Goal: Task Accomplishment & Management: Manage account settings

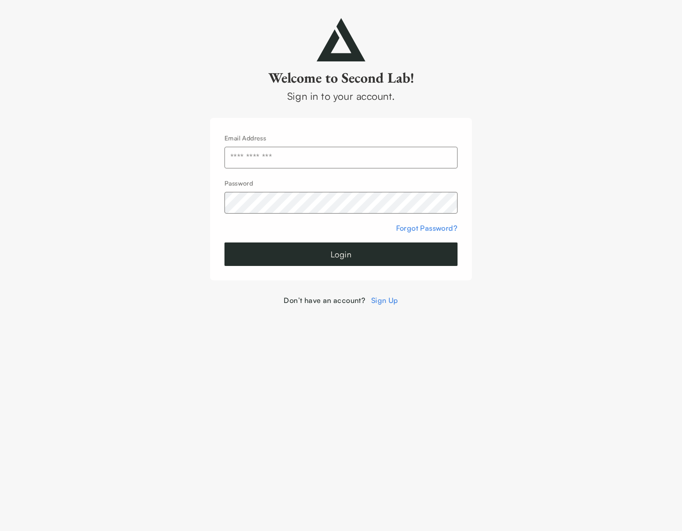
type input "**********"
click at [345, 254] on button "Login" at bounding box center [341, 254] width 233 height 23
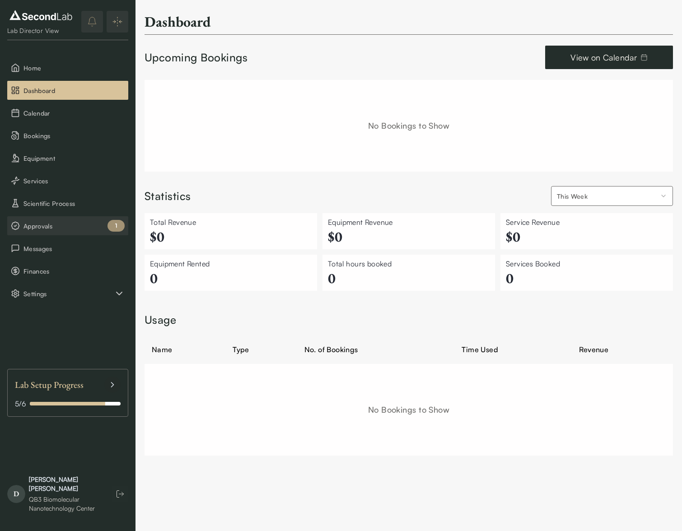
click at [56, 230] on span "Approvals" at bounding box center [73, 225] width 101 height 9
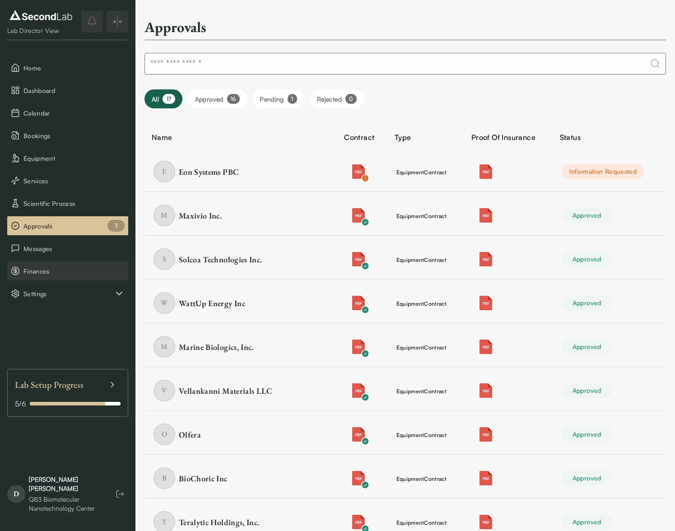
click at [39, 274] on span "Finances" at bounding box center [73, 271] width 101 height 9
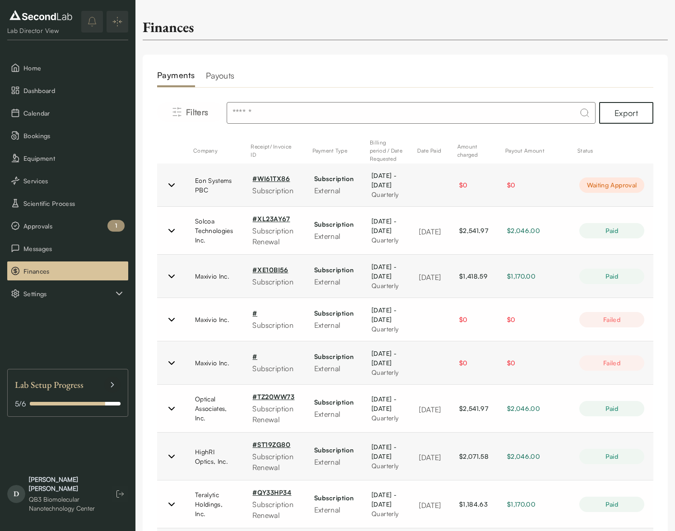
click at [222, 79] on h2 "Payouts" at bounding box center [220, 78] width 29 height 18
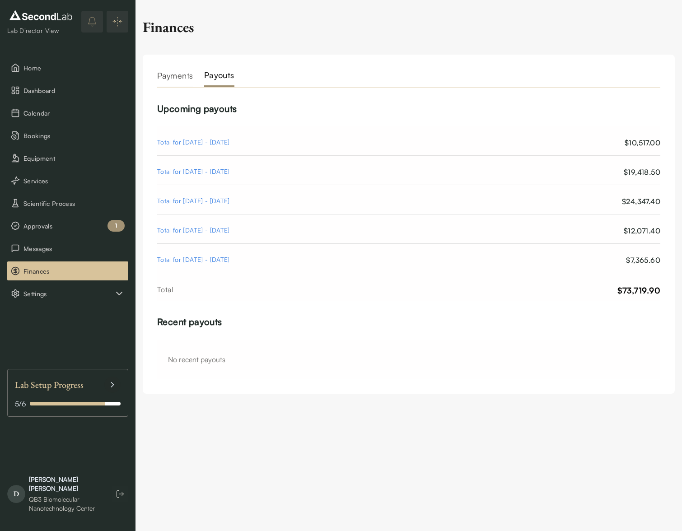
click at [313, 394] on div "Finances Payments Payouts Upcoming payouts Total for [DATE] - [DATE] $10,517.00…" at bounding box center [409, 200] width 547 height 401
click at [38, 227] on span "Approvals" at bounding box center [73, 225] width 101 height 9
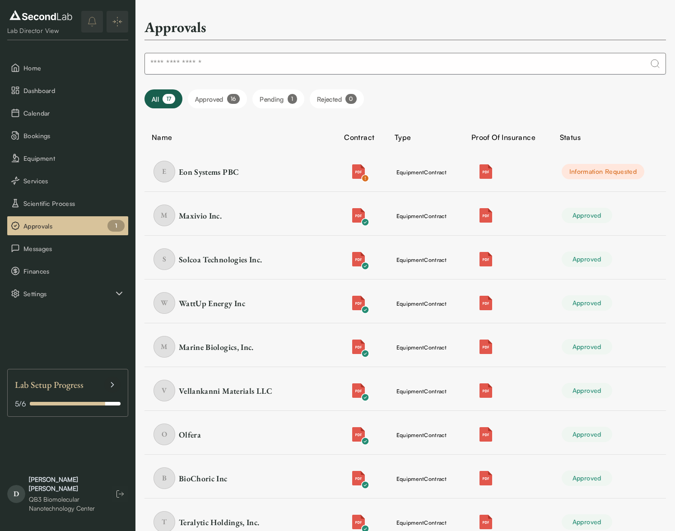
click at [208, 106] on button "Approved 16" at bounding box center [218, 98] width 60 height 19
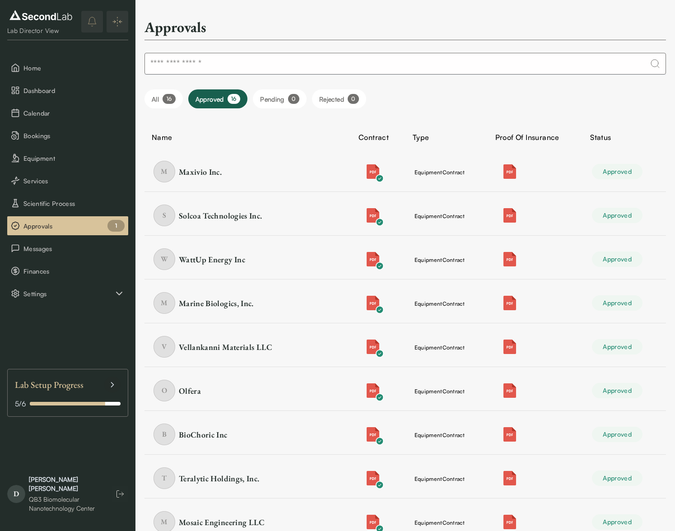
click at [275, 98] on button "Pending 0" at bounding box center [280, 98] width 54 height 19
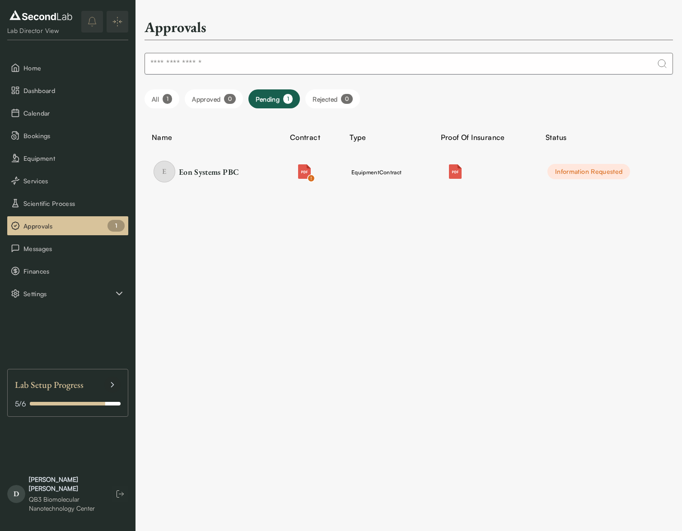
click at [338, 103] on button "Rejected 0" at bounding box center [332, 98] width 54 height 19
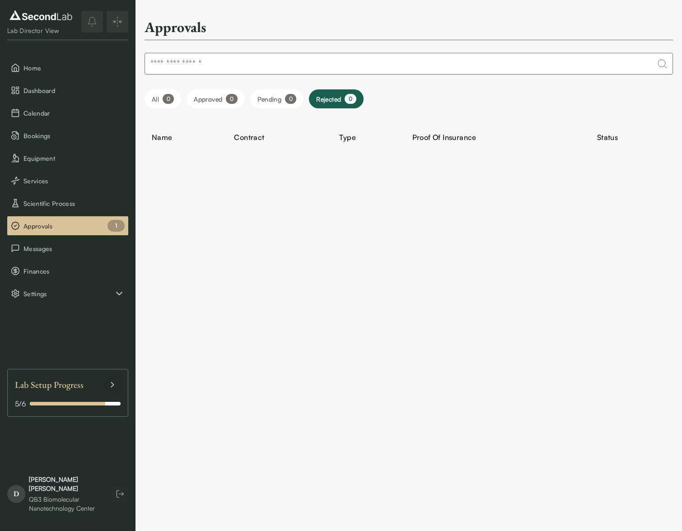
click at [159, 98] on button "All 0" at bounding box center [163, 98] width 37 height 19
